Goal: Information Seeking & Learning: Learn about a topic

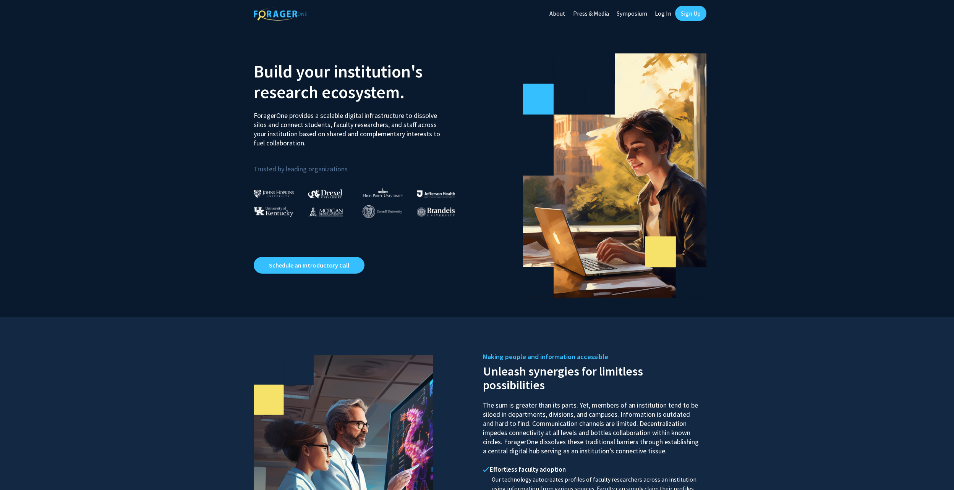
click at [663, 13] on link "Log In" at bounding box center [663, 13] width 24 height 27
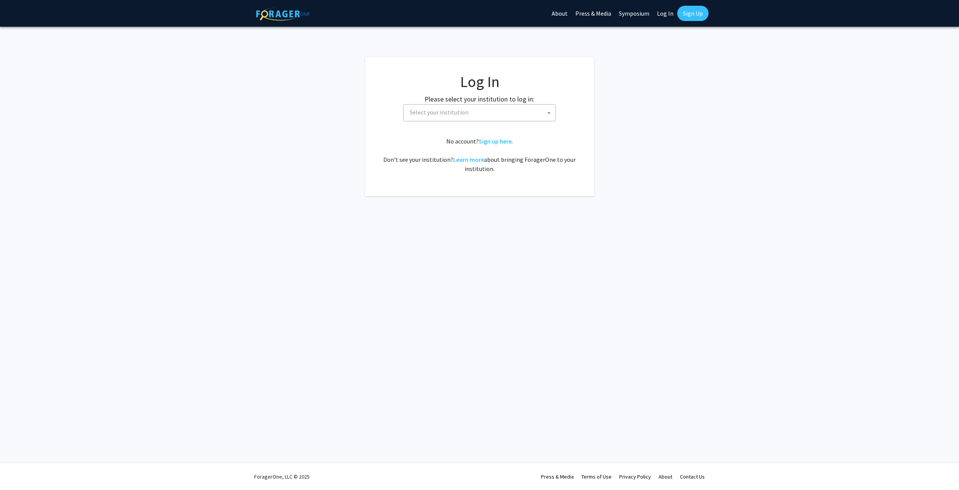
click at [442, 110] on span "Select your institution" at bounding box center [439, 112] width 59 height 8
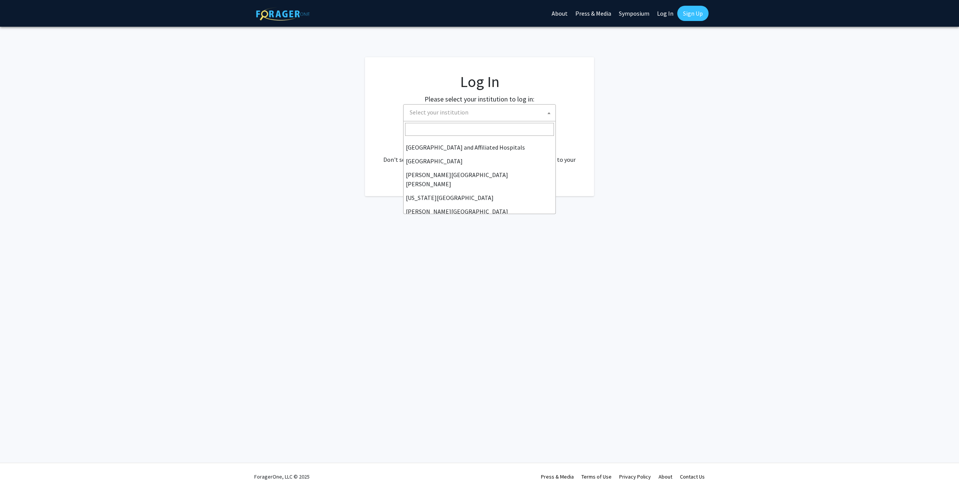
scroll to position [127, 0]
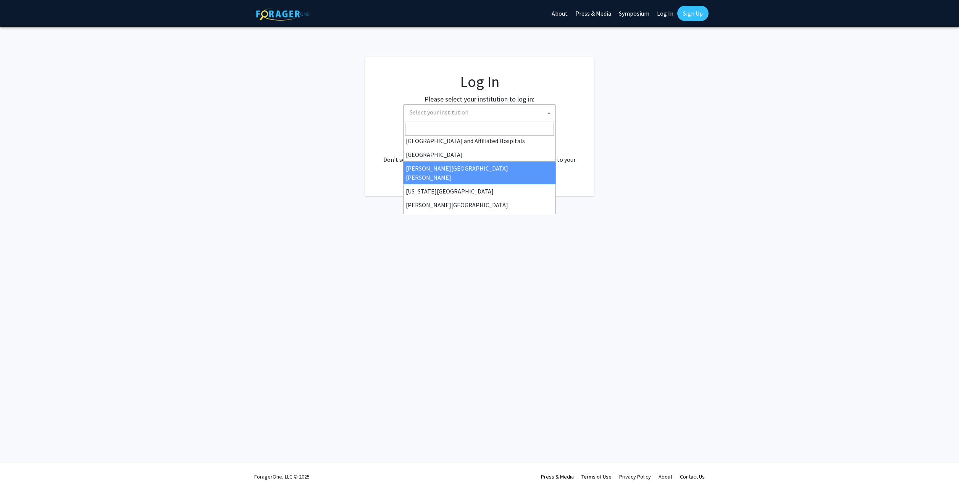
select select "1"
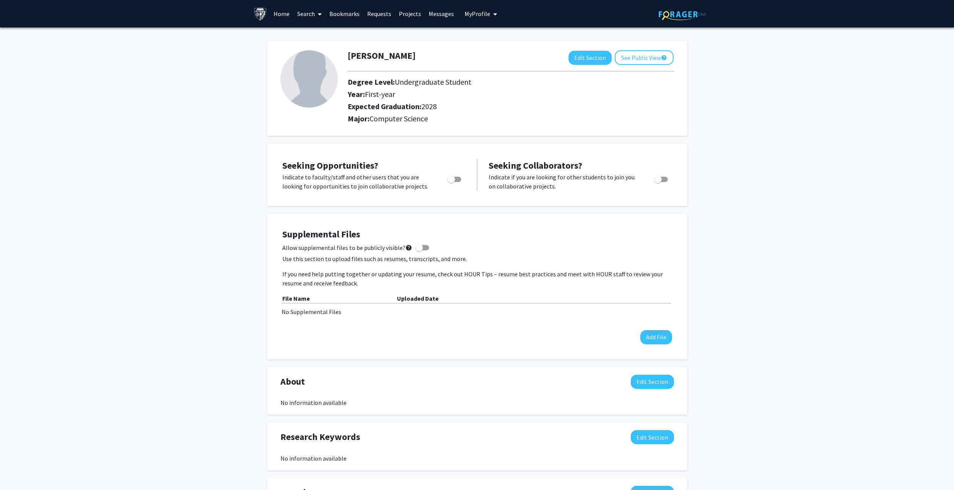
click at [460, 180] on span "Toggle" at bounding box center [454, 179] width 14 height 5
click at [451, 182] on input "Are you actively seeking opportunities?" at bounding box center [451, 182] width 0 height 0
checkbox input "true"
click at [409, 14] on link "Projects" at bounding box center [410, 13] width 30 height 27
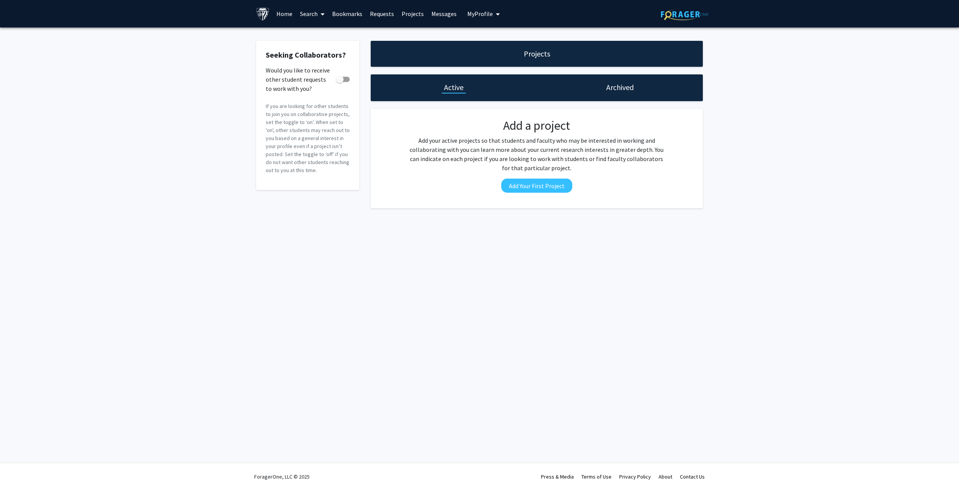
click at [405, 12] on link "Projects" at bounding box center [413, 13] width 30 height 27
click at [305, 12] on link "Search" at bounding box center [312, 13] width 32 height 27
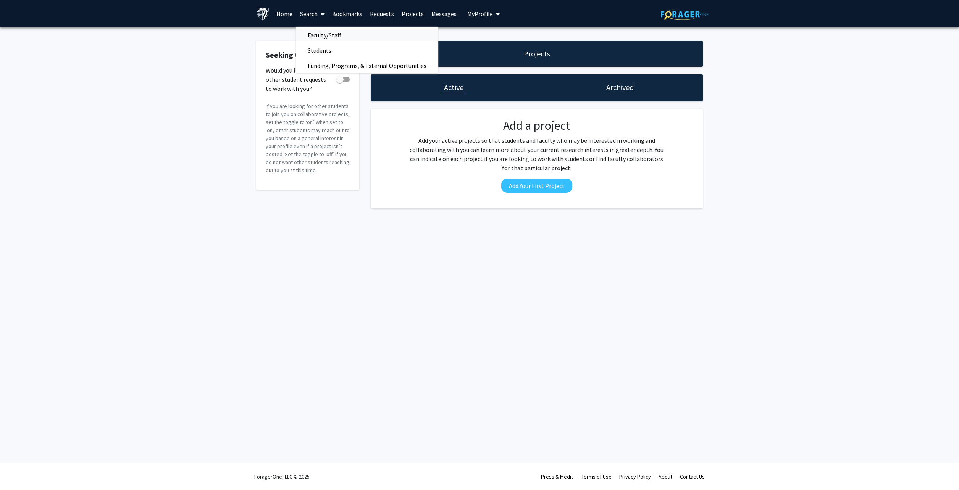
click at [323, 33] on span "Faculty/Staff" at bounding box center [324, 35] width 56 height 15
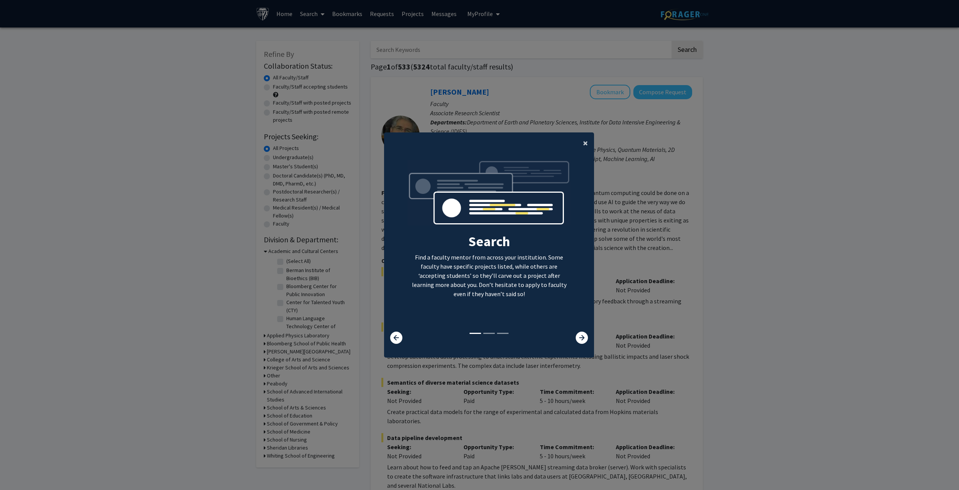
click at [583, 143] on span "×" at bounding box center [585, 143] width 5 height 12
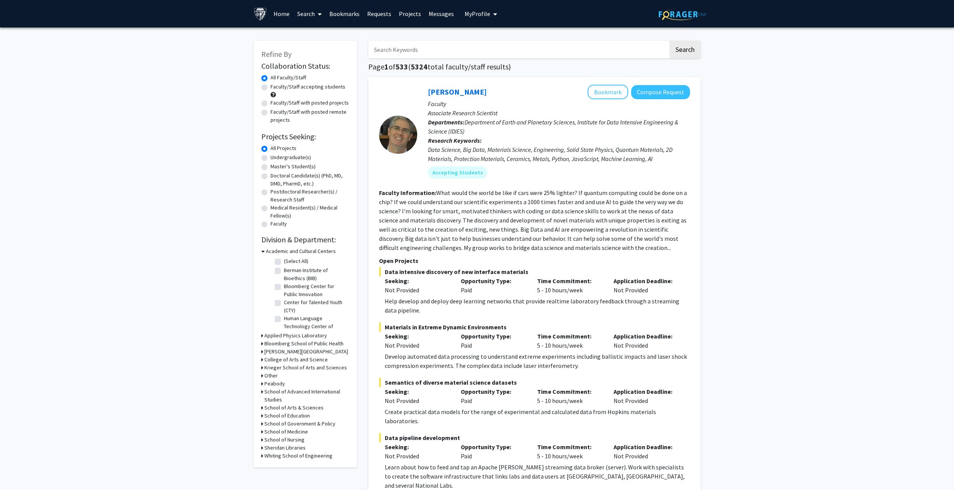
click at [270, 157] on label "Undergraduate(s)" at bounding box center [290, 158] width 40 height 8
click at [270, 157] on input "Undergraduate(s)" at bounding box center [272, 156] width 5 height 5
radio input "true"
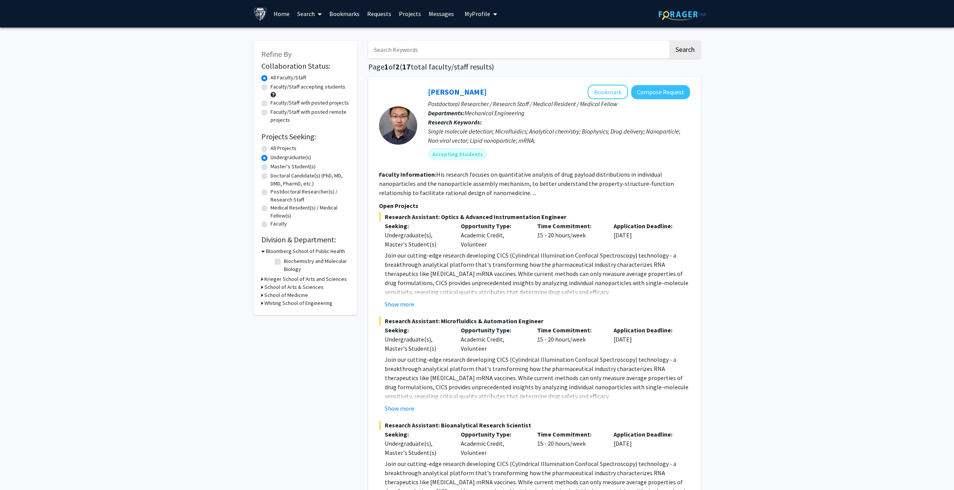
click at [321, 304] on h3 "Whiting School of Engineering" at bounding box center [298, 303] width 68 height 8
click at [284, 322] on label "Electrical and Computer Engineering" at bounding box center [315, 327] width 63 height 16
click at [284, 322] on input "Electrical and Computer Engineering" at bounding box center [286, 321] width 5 height 5
checkbox input "true"
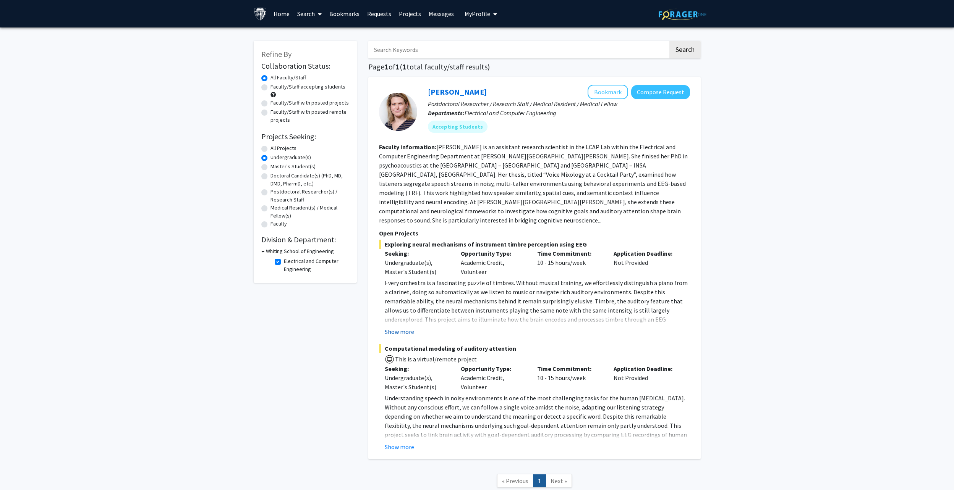
click at [399, 327] on button "Show more" at bounding box center [399, 331] width 29 height 9
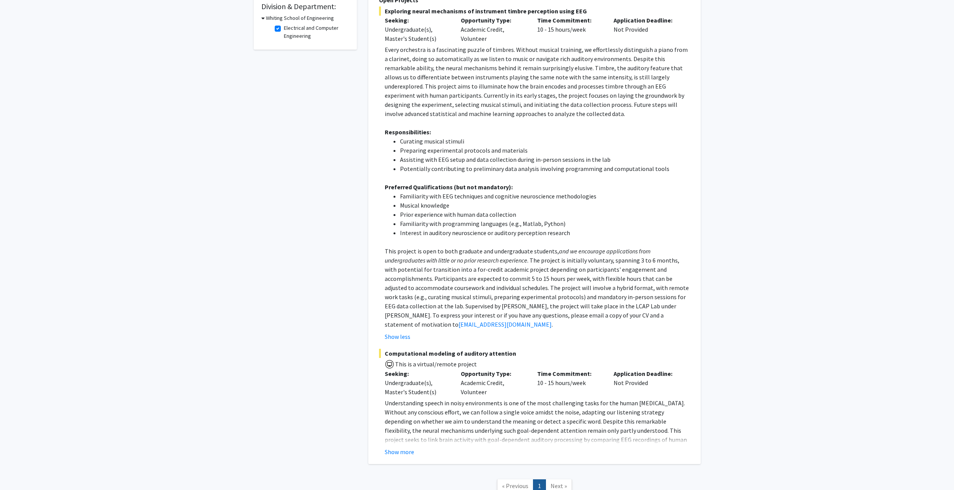
scroll to position [255, 0]
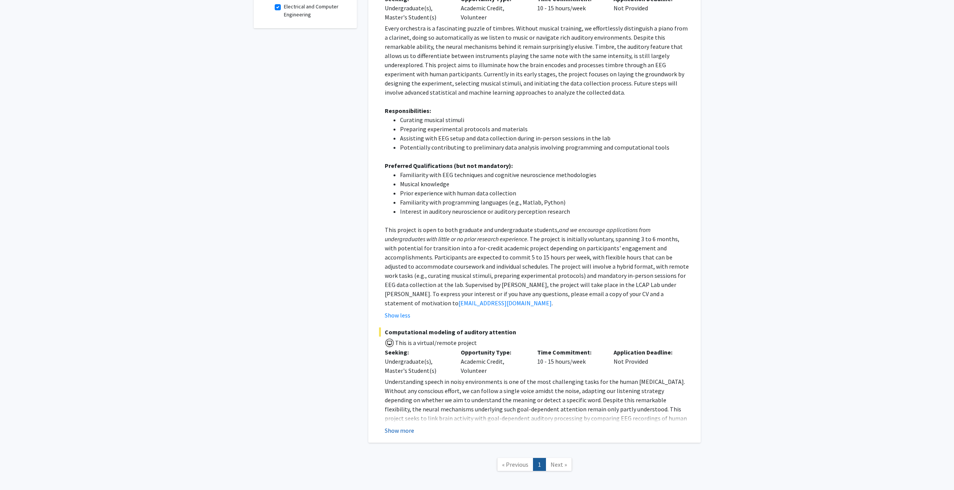
click at [397, 426] on button "Show more" at bounding box center [399, 430] width 29 height 9
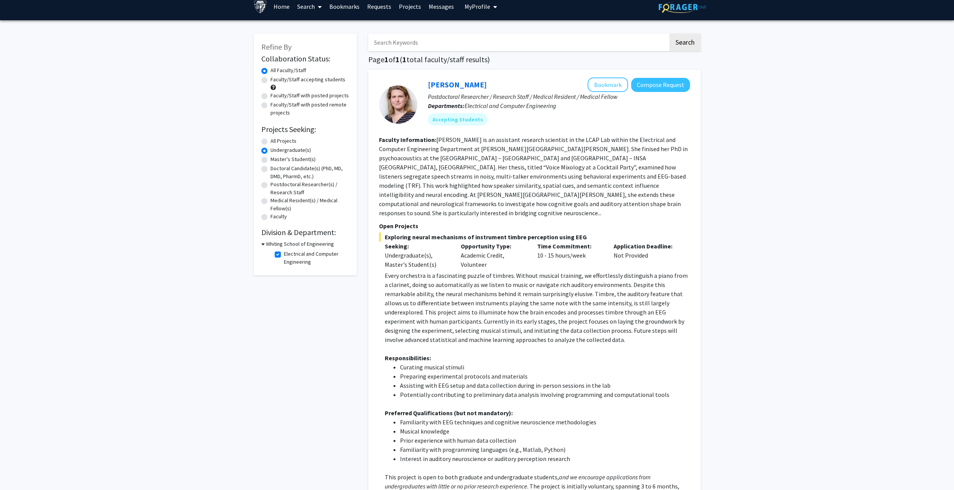
scroll to position [0, 0]
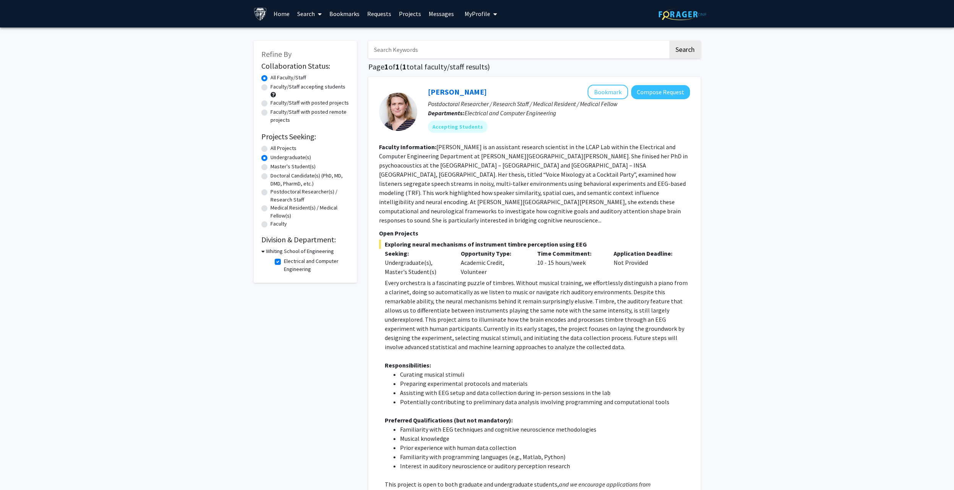
click at [300, 12] on link "Search" at bounding box center [309, 13] width 32 height 27
click at [308, 49] on span "Students" at bounding box center [316, 50] width 47 height 15
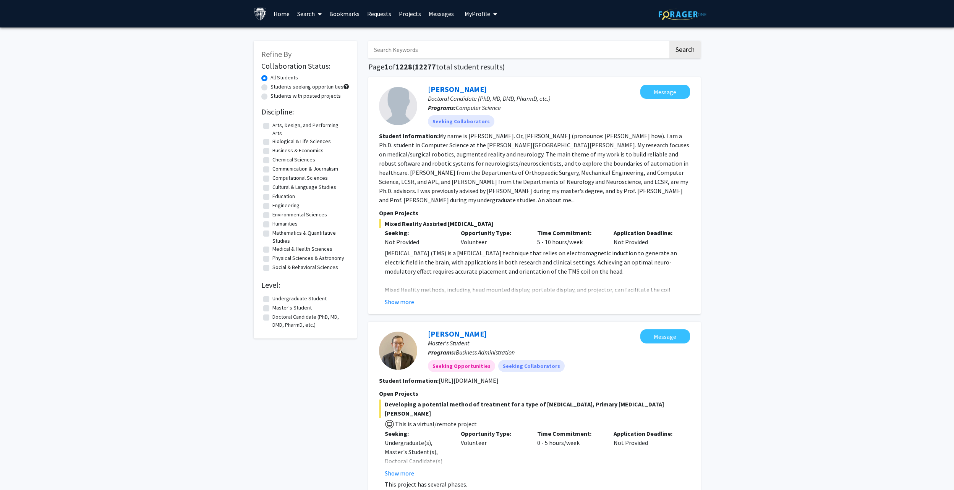
click at [272, 178] on label "Computational Sciences" at bounding box center [299, 178] width 55 height 8
click at [272, 178] on input "Computational Sciences" at bounding box center [274, 176] width 5 height 5
checkbox input "true"
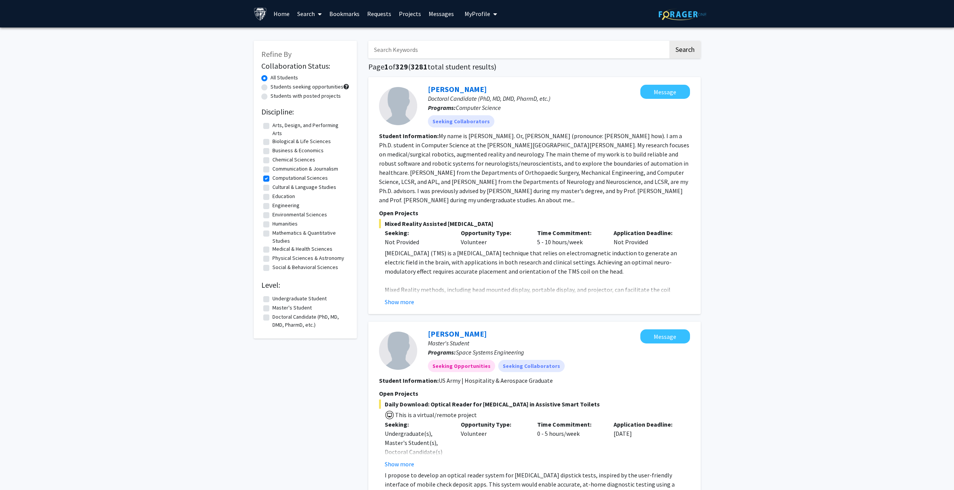
click at [486, 13] on span "My Profile" at bounding box center [477, 14] width 26 height 8
click at [494, 40] on span "View Profile" at bounding box center [512, 44] width 46 height 8
